Goal: Use online tool/utility: Utilize a website feature to perform a specific function

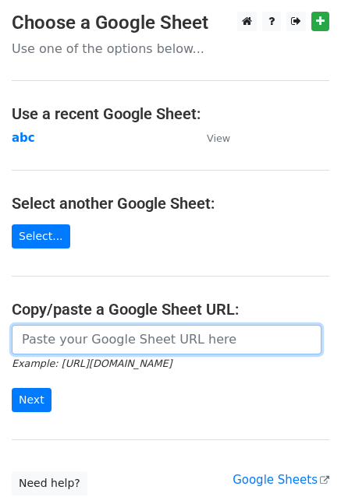
paste input "https://docs.google.com/spreadsheets/d/1rorMDNfKUn05sCUbOSud5fprqrLCwkDMs8XCX1b…"
click at [129, 335] on input "url" at bounding box center [167, 340] width 310 height 30
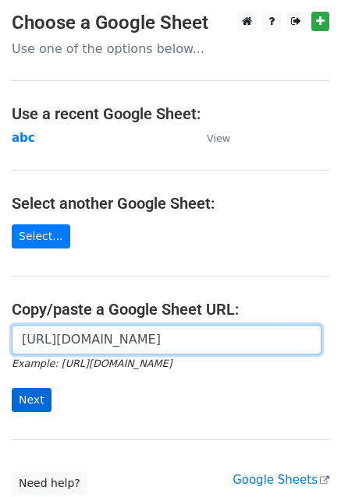
type input "https://docs.google.com/spreadsheets/d/1rorMDNfKUn05sCUbOSud5fprqrLCwkDMs8XCX1b…"
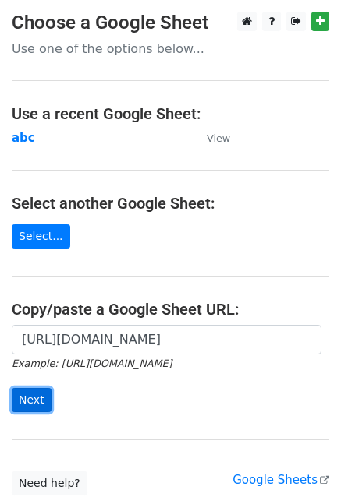
scroll to position [0, 0]
click at [26, 399] on input "Next" at bounding box center [32, 400] width 40 height 24
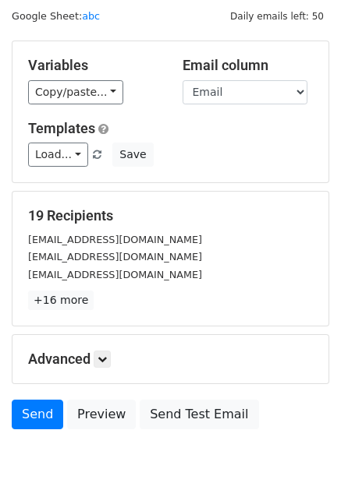
scroll to position [74, 0]
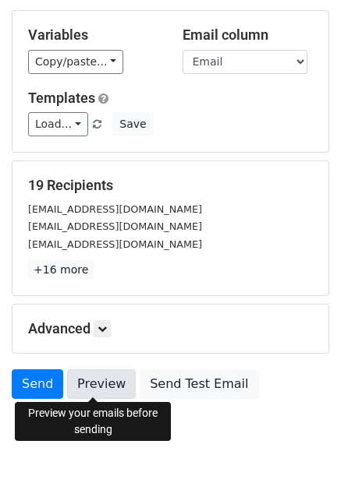
click at [104, 389] on link "Preview" at bounding box center [101, 385] width 69 height 30
click at [83, 383] on link "Preview" at bounding box center [101, 385] width 69 height 30
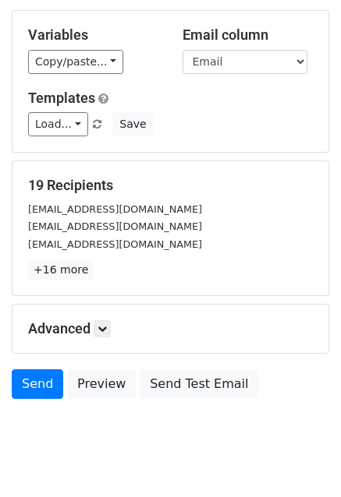
click at [100, 207] on small "[EMAIL_ADDRESS][DOMAIN_NAME]" at bounding box center [115, 210] width 174 height 12
click at [35, 374] on link "Send" at bounding box center [37, 385] width 51 height 30
